Goal: Find specific page/section: Find specific page/section

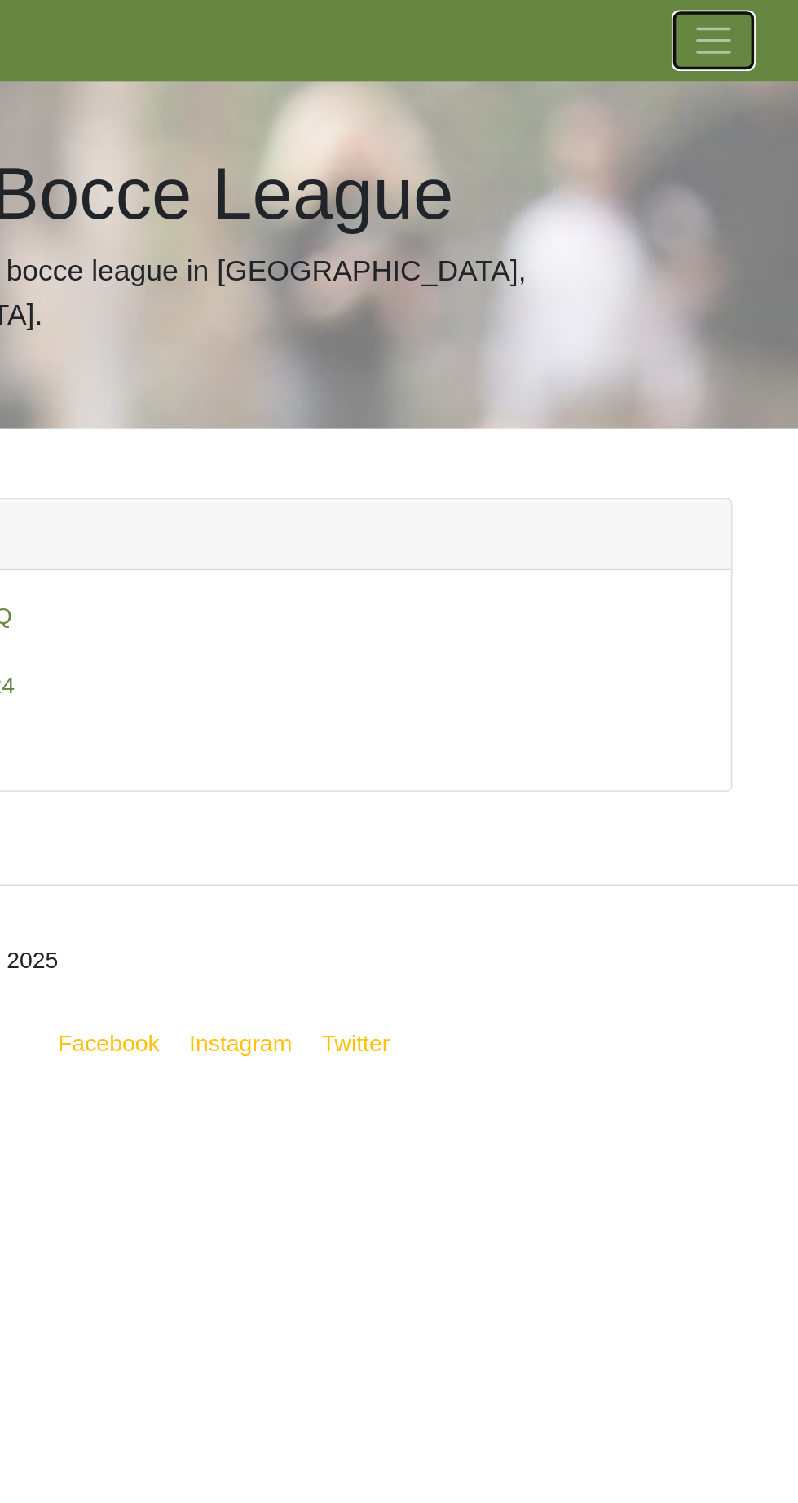
click at [669, 33] on span "Toggle navigation" at bounding box center [670, 23] width 24 height 24
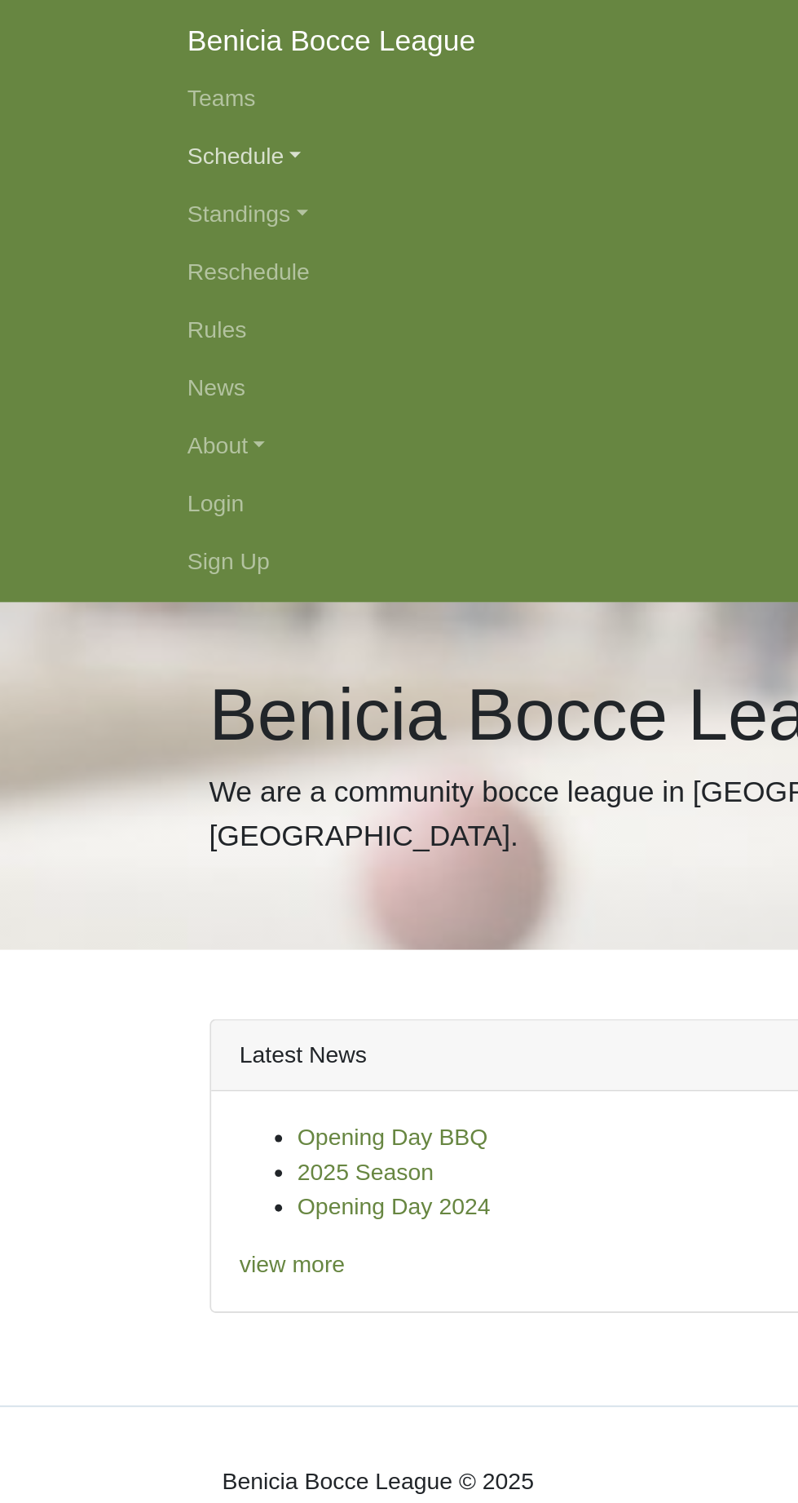
click at [163, 87] on link "Schedule" at bounding box center [399, 88] width 587 height 33
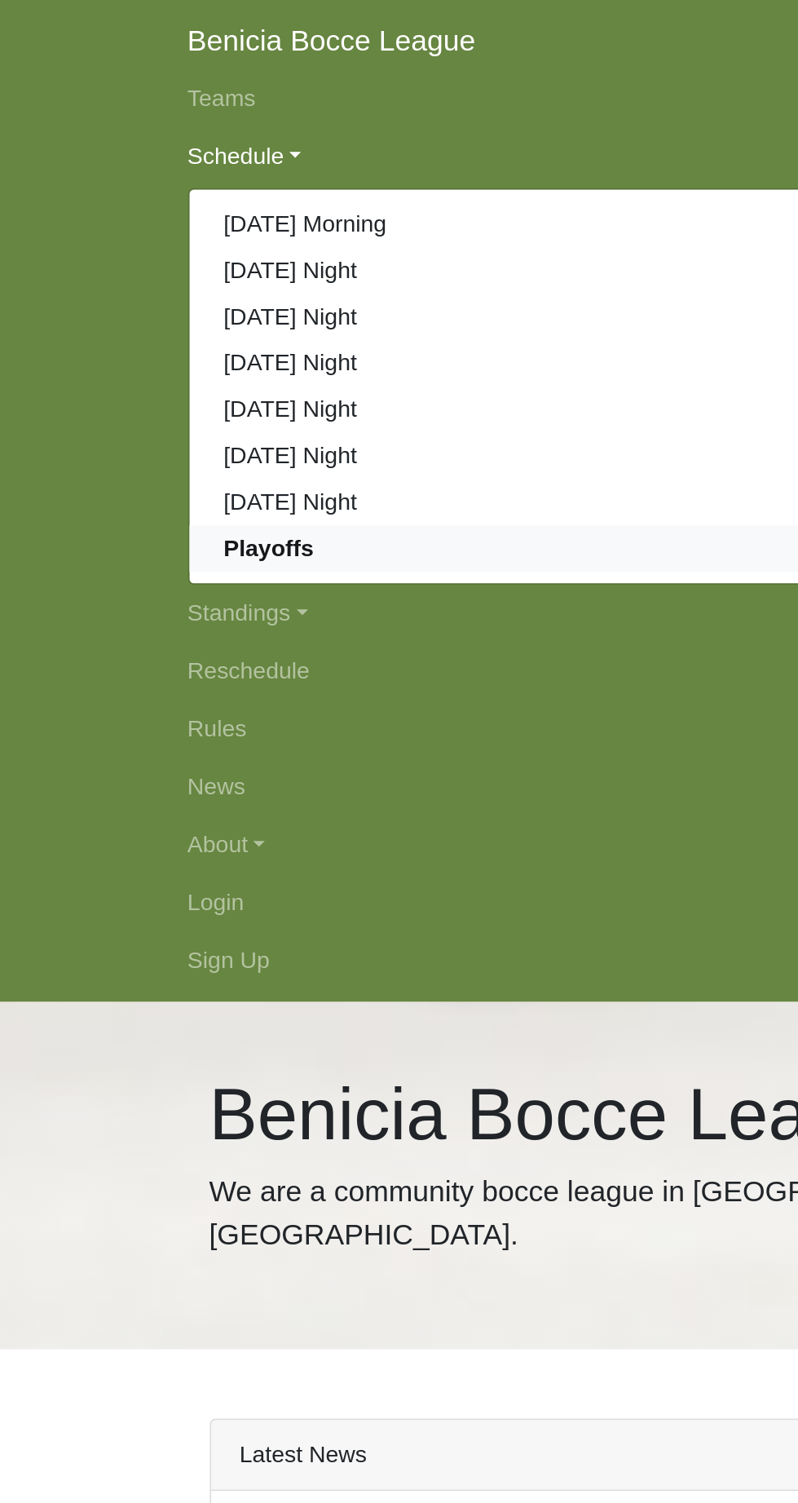
click at [170, 307] on strong "Playoffs" at bounding box center [151, 309] width 51 height 14
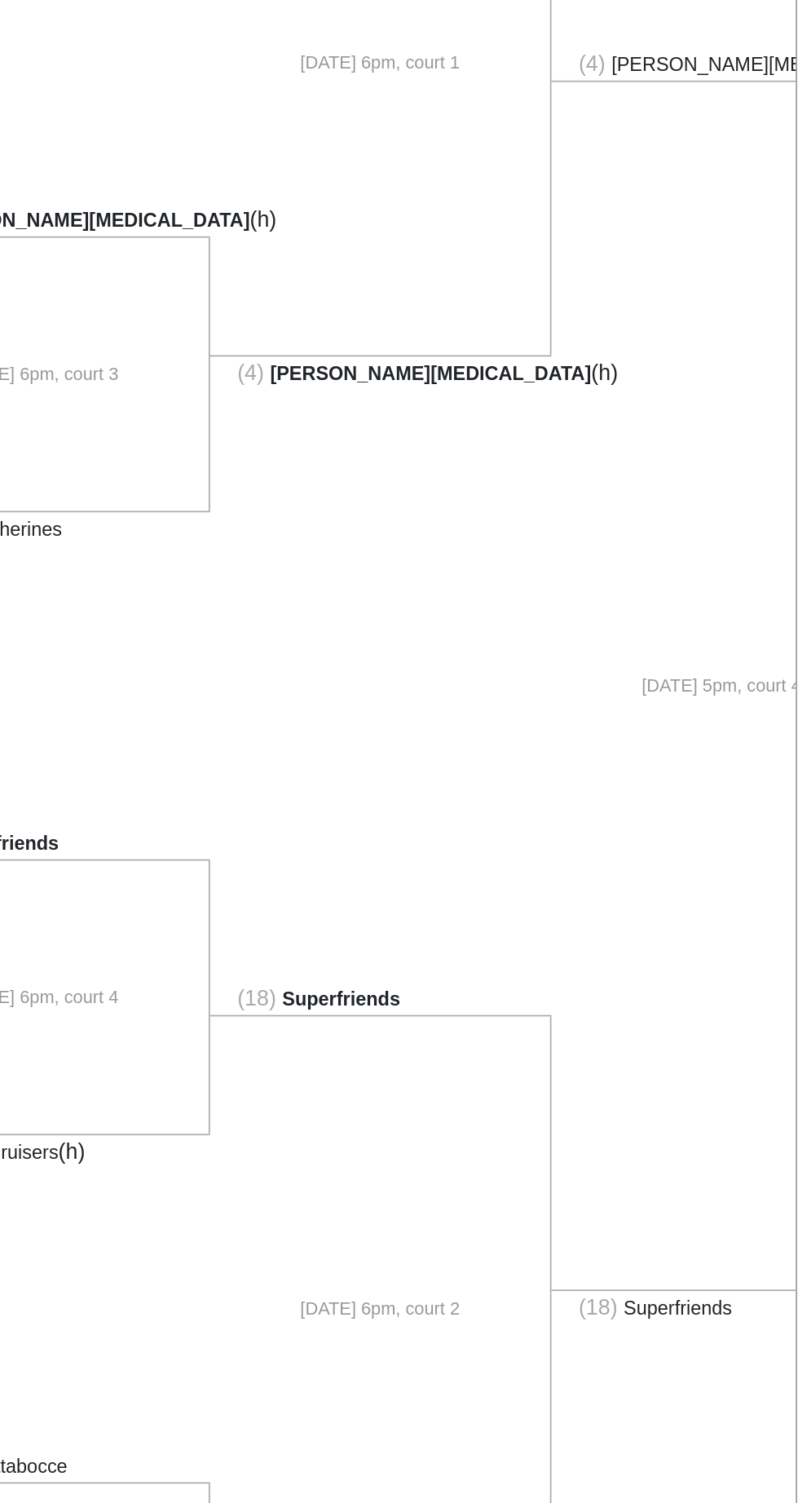
scroll to position [0, 178]
